Goal: Navigation & Orientation: Find specific page/section

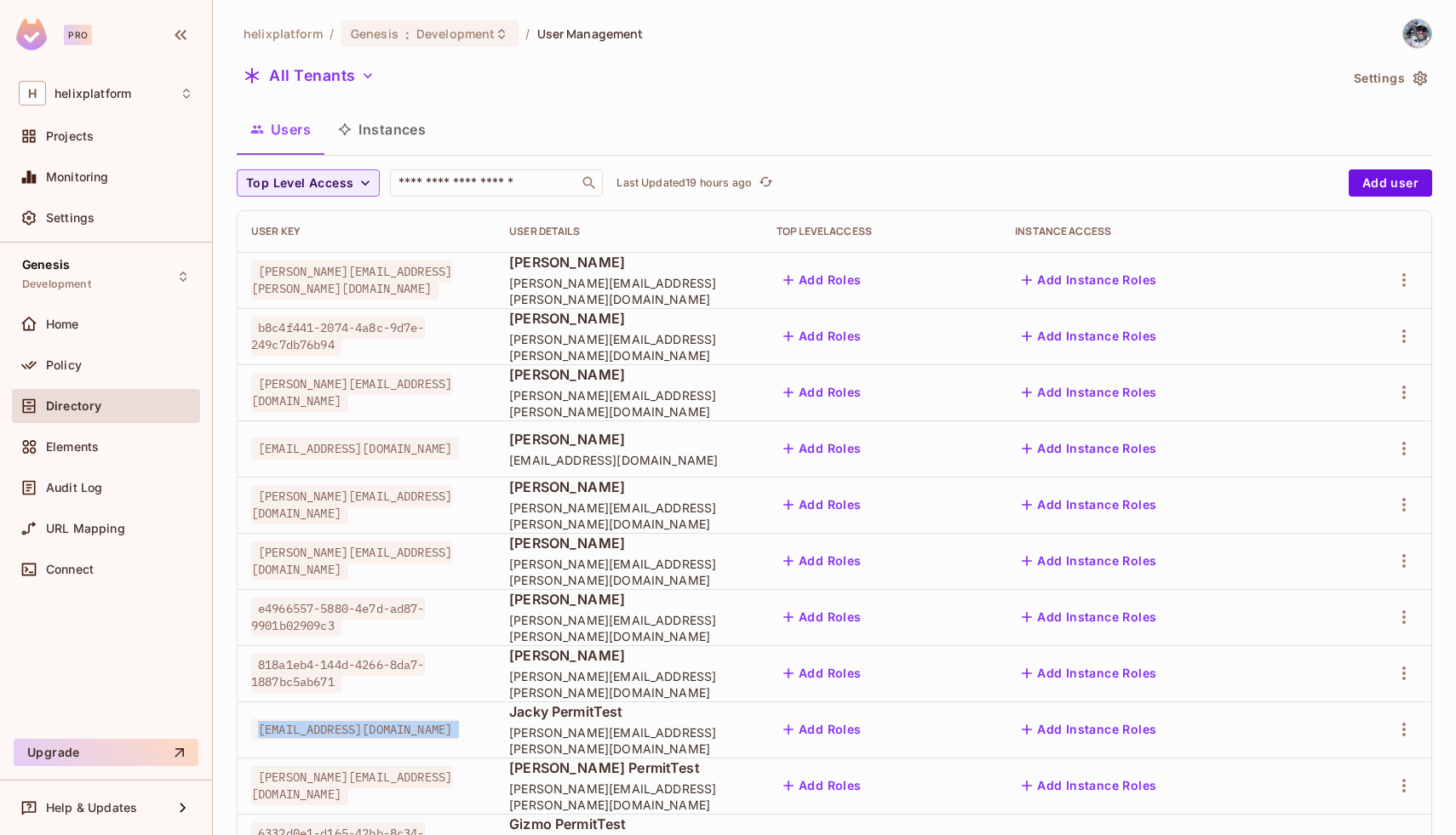
scroll to position [186, 0]
click at [38, 40] on img at bounding box center [31, 34] width 30 height 31
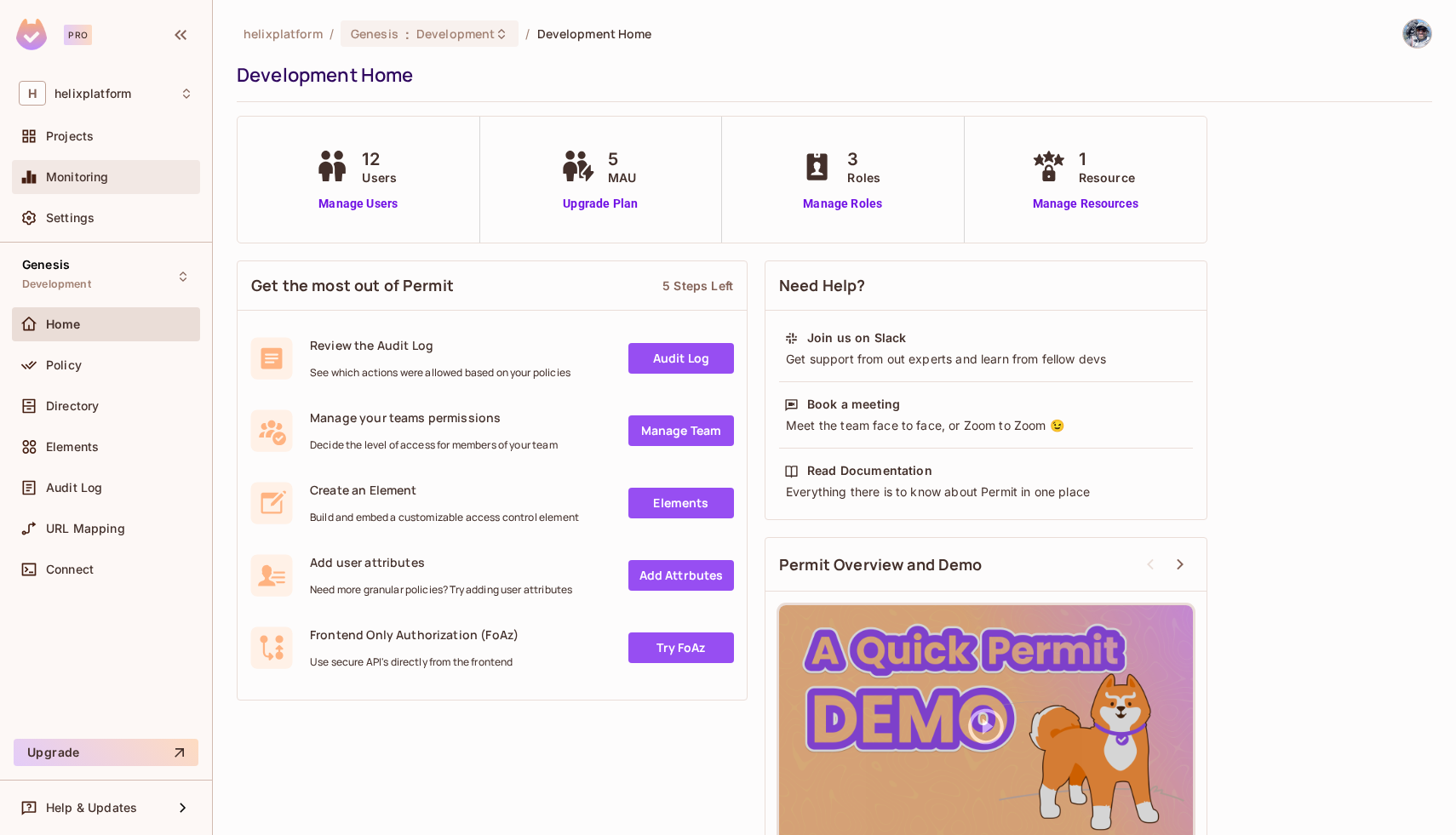
click at [105, 175] on span "Monitoring" at bounding box center [77, 177] width 63 height 14
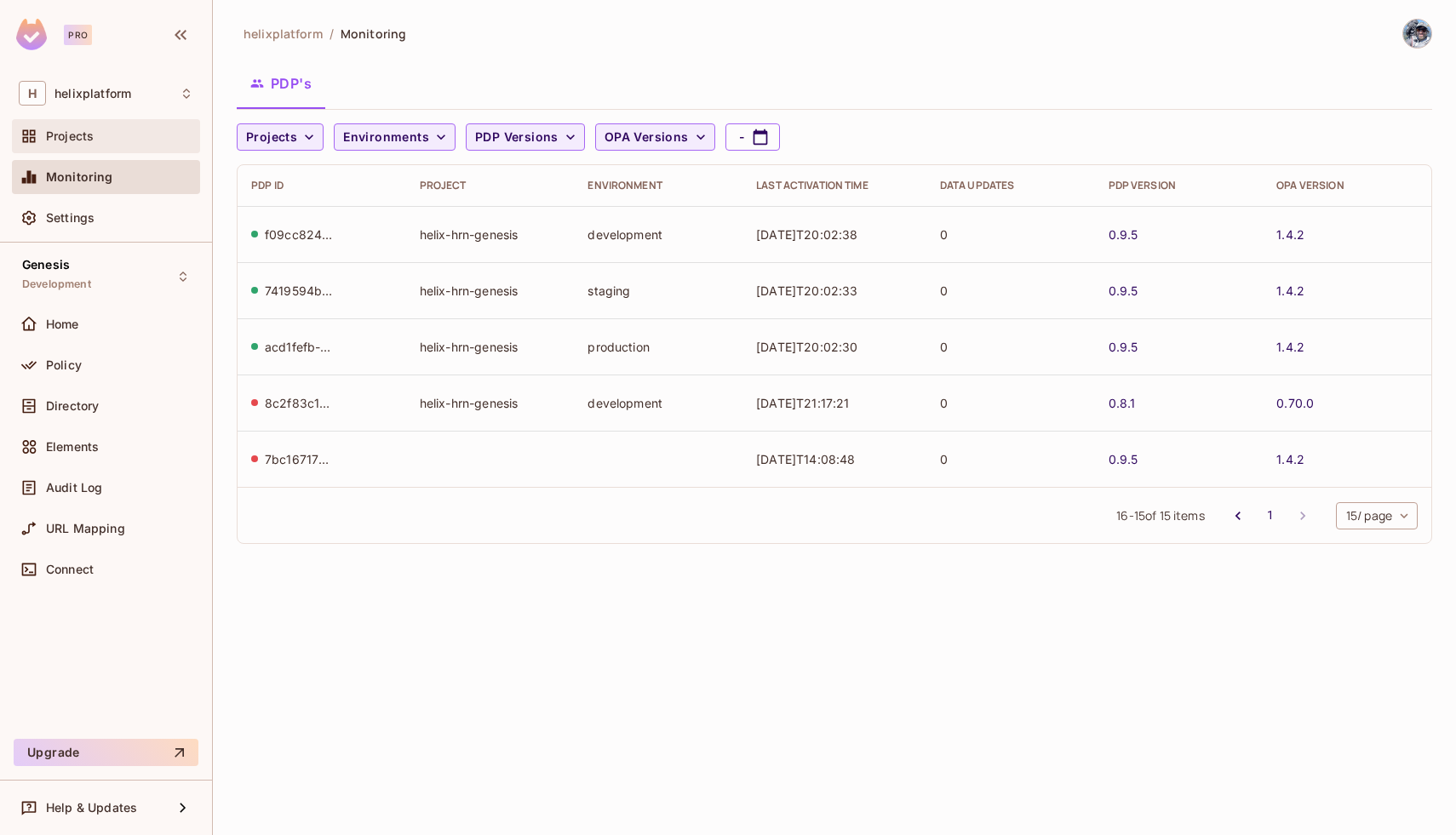
click at [81, 142] on span "Projects" at bounding box center [69, 136] width 48 height 14
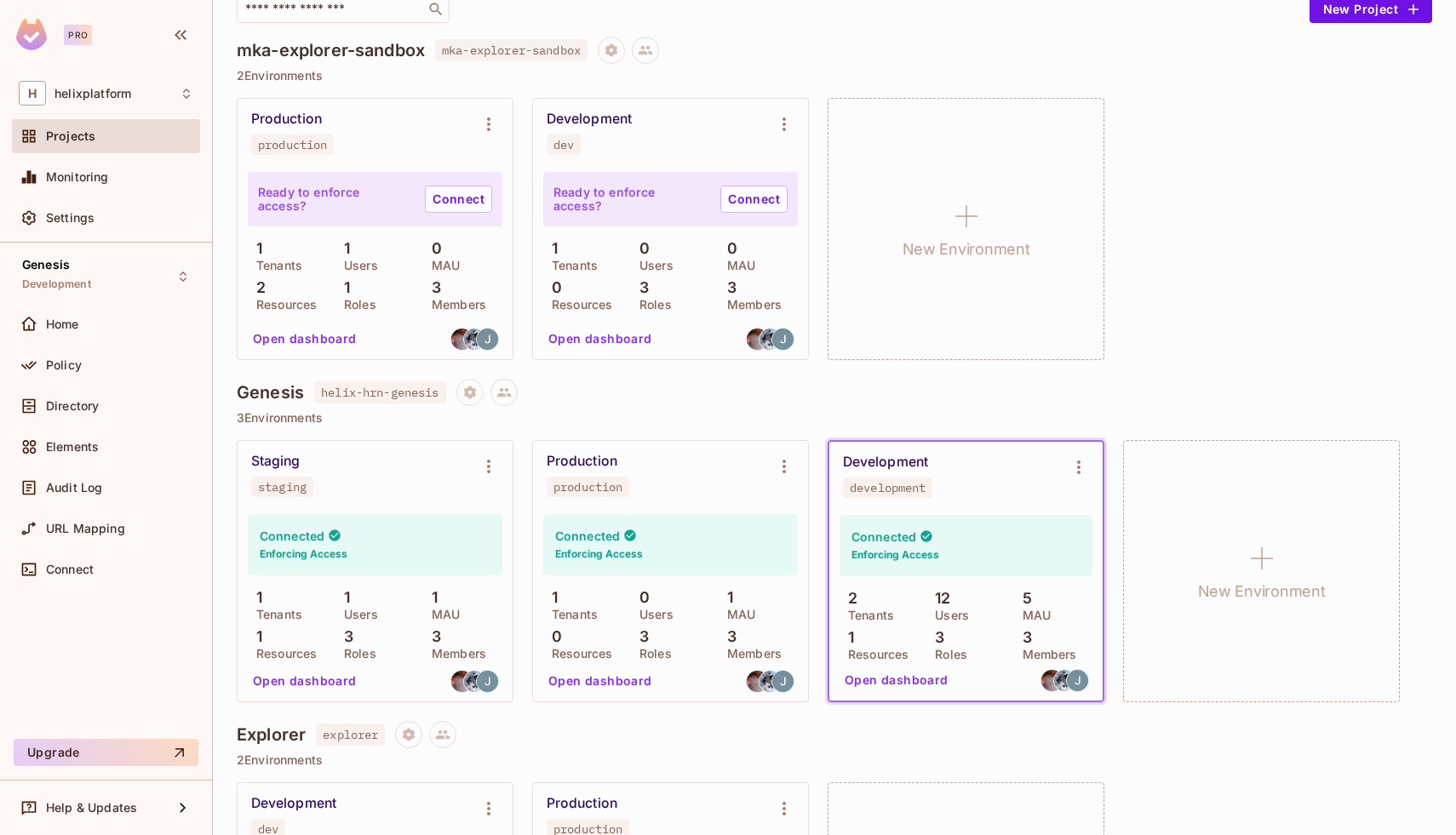
scroll to position [135, 0]
